Goal: Task Accomplishment & Management: Complete application form

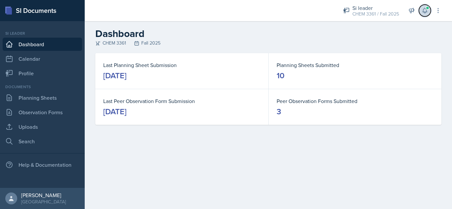
click at [424, 13] on icon at bounding box center [424, 10] width 4 height 5
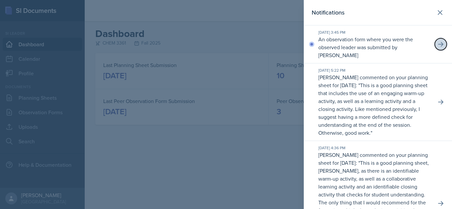
click at [438, 44] on icon at bounding box center [440, 44] width 5 height 5
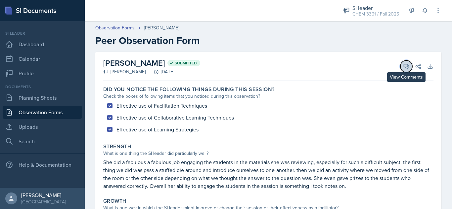
click at [403, 65] on icon at bounding box center [406, 66] width 7 height 7
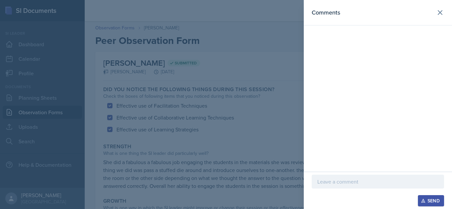
click at [283, 99] on div at bounding box center [226, 104] width 452 height 209
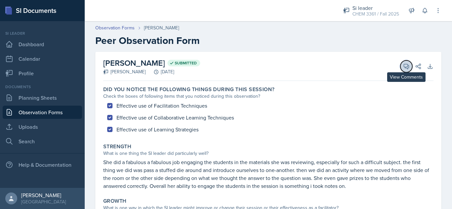
click at [404, 67] on icon at bounding box center [406, 66] width 5 height 5
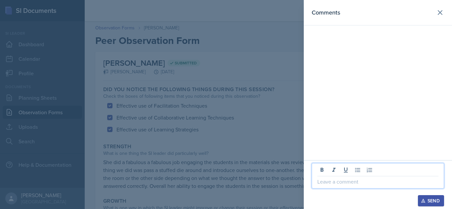
click at [338, 182] on p at bounding box center [377, 182] width 121 height 8
click at [349, 184] on p "I agree 1005 on the g" at bounding box center [377, 182] width 121 height 8
click at [393, 187] on div "I agree 100% on the g" at bounding box center [377, 175] width 132 height 25
click at [385, 182] on p "I agree 100% on the g" at bounding box center [377, 182] width 121 height 8
click at [425, 181] on p "I agree 100% on the growth aspect as I" at bounding box center [377, 182] width 121 height 8
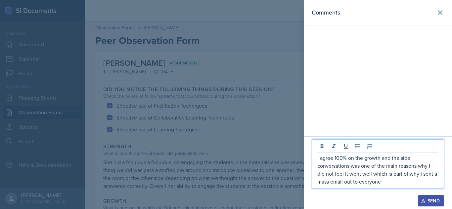
click at [395, 159] on p "I agree 100% on the growth and the side conversations was one of the main reaso…" at bounding box center [377, 170] width 121 height 32
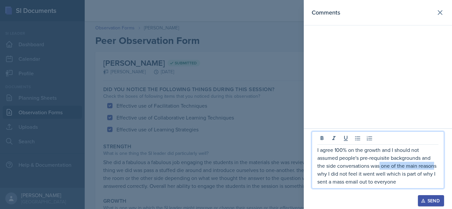
drag, startPoint x: 380, startPoint y: 168, endPoint x: 435, endPoint y: 170, distance: 54.9
click at [435, 170] on p "I agree 100% on the growth and I should not assumed people's pre-requisite back…" at bounding box center [377, 166] width 121 height 40
drag, startPoint x: 399, startPoint y: 176, endPoint x: 437, endPoint y: 178, distance: 38.1
click at [437, 178] on p "I agree 100% on the growth and I should not assumed people's pre-requisite back…" at bounding box center [377, 166] width 121 height 40
click at [407, 182] on p "I agree 100% on the growth and I should not assumed people's pre-requisite back…" at bounding box center [377, 166] width 121 height 40
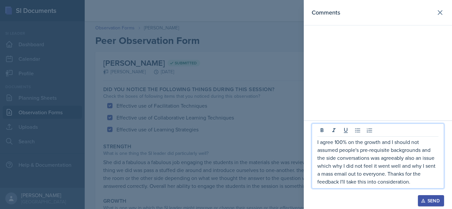
click at [431, 144] on p "I agree 100% on the growth and I should not assumed people's pre-requisite back…" at bounding box center [377, 162] width 121 height 48
click at [341, 184] on p "I agree 100% on the growth and I should not have assumed people's pre-requisite…" at bounding box center [377, 162] width 121 height 48
click at [430, 202] on div "Send" at bounding box center [431, 200] width 18 height 5
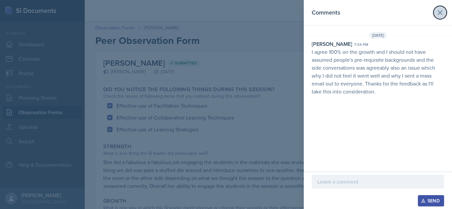
click at [438, 15] on icon at bounding box center [440, 13] width 8 height 8
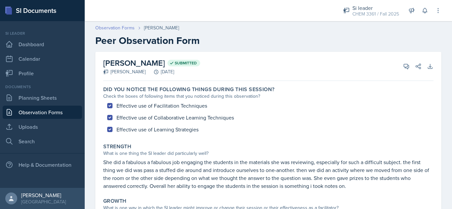
click at [119, 27] on link "Observation Forms" at bounding box center [114, 27] width 39 height 7
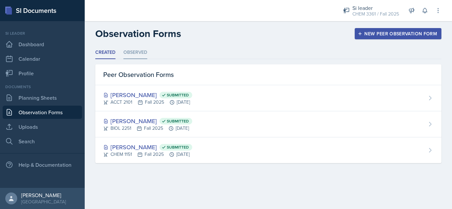
click at [136, 55] on li "Observed" at bounding box center [135, 52] width 24 height 13
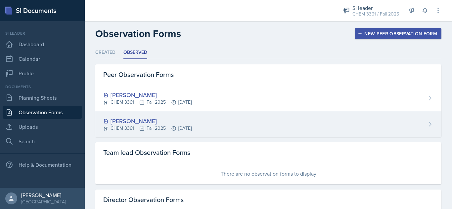
click at [130, 121] on div "[PERSON_NAME]" at bounding box center [147, 121] width 88 height 9
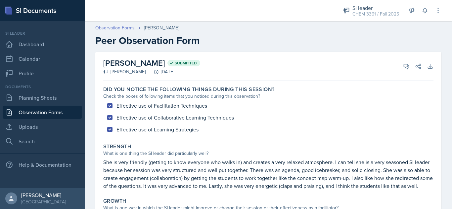
click at [118, 28] on link "Observation Forms" at bounding box center [114, 27] width 39 height 7
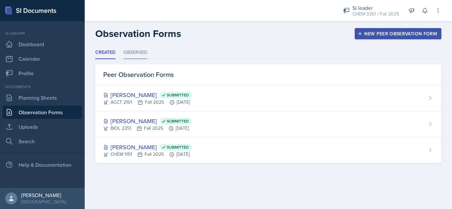
click at [137, 53] on li "Observed" at bounding box center [135, 52] width 24 height 13
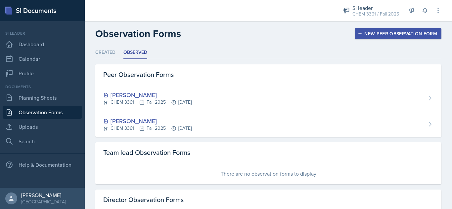
click at [194, 172] on div "There are no observation forms to display" at bounding box center [268, 173] width 346 height 21
click at [423, 15] on button at bounding box center [424, 11] width 12 height 12
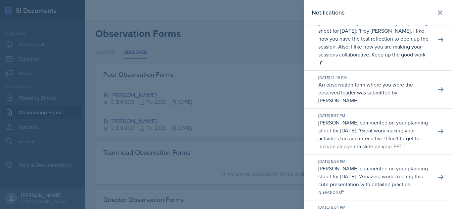
scroll to position [2919, 0]
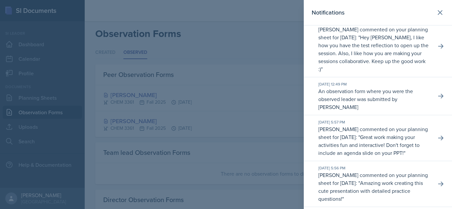
click at [257, 46] on div at bounding box center [226, 104] width 452 height 209
